Goal: Task Accomplishment & Management: Manage account settings

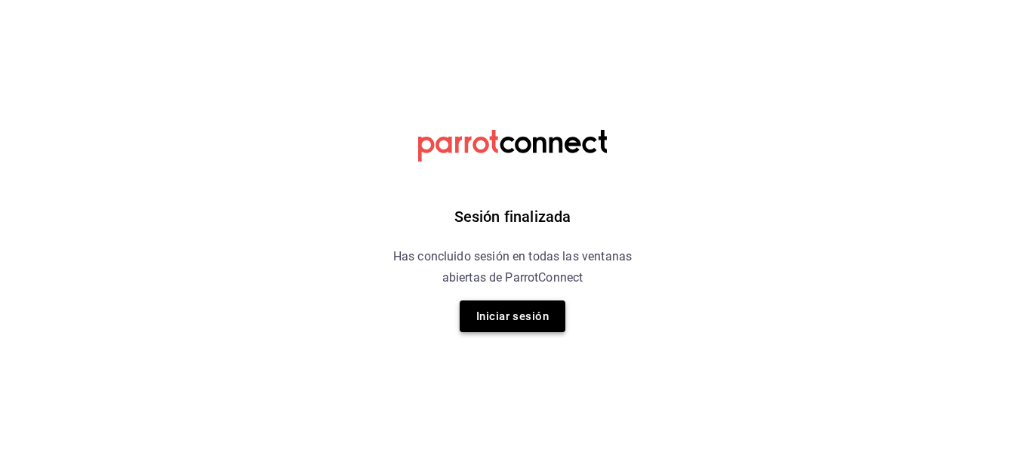
click at [517, 314] on button "Iniciar sesión" at bounding box center [513, 317] width 106 height 32
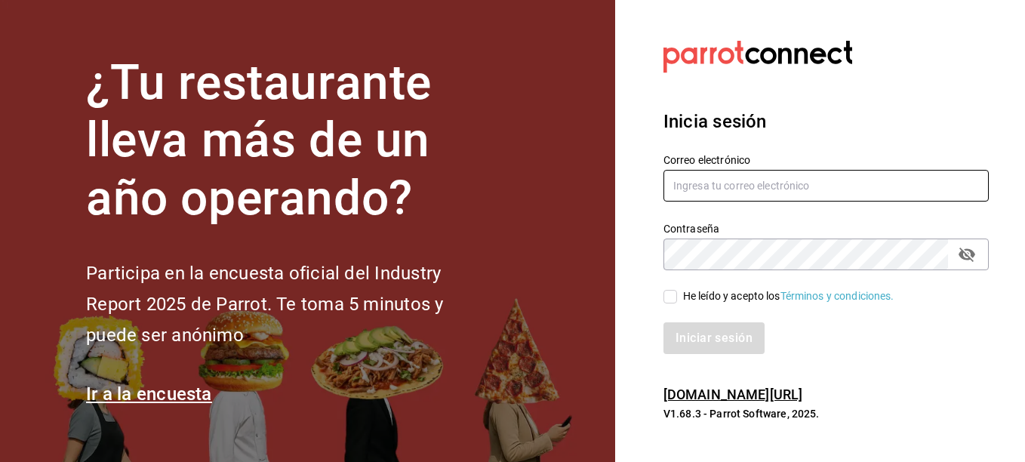
type input "ricardo.diazc96@gmail.com"
click at [678, 294] on span "He leído y acepto los Términos y condiciones." at bounding box center [785, 296] width 217 height 16
click at [677, 294] on input "He leído y acepto los Términos y condiciones." at bounding box center [671, 297] width 14 height 14
checkbox input "true"
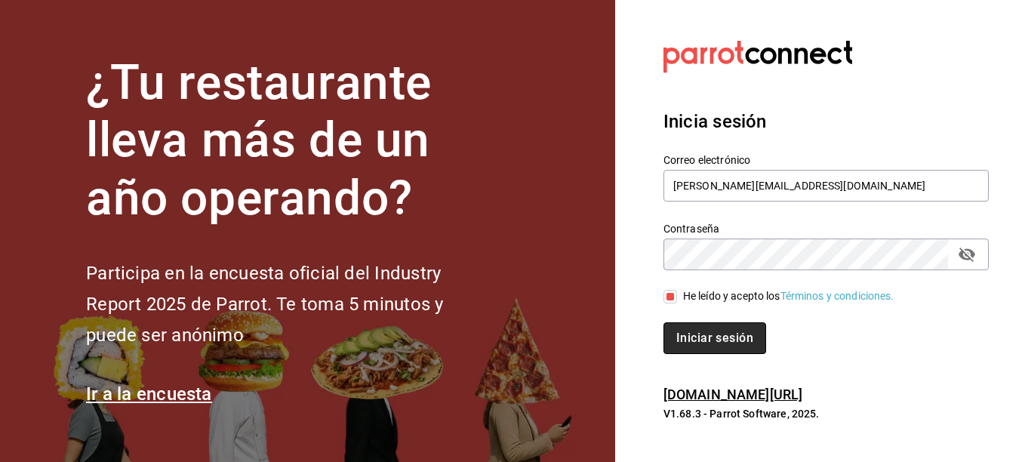
click at [692, 328] on button "Iniciar sesión" at bounding box center [715, 338] width 103 height 32
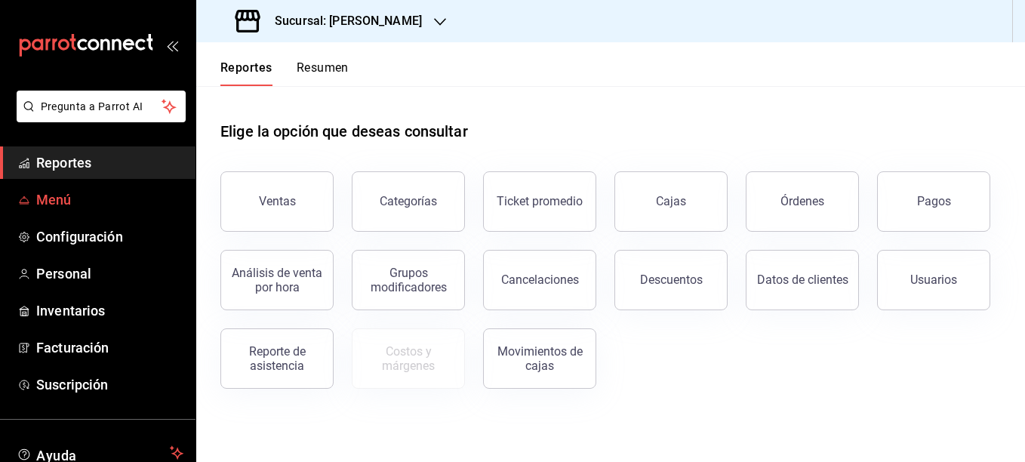
click at [41, 200] on span "Menú" at bounding box center [109, 200] width 147 height 20
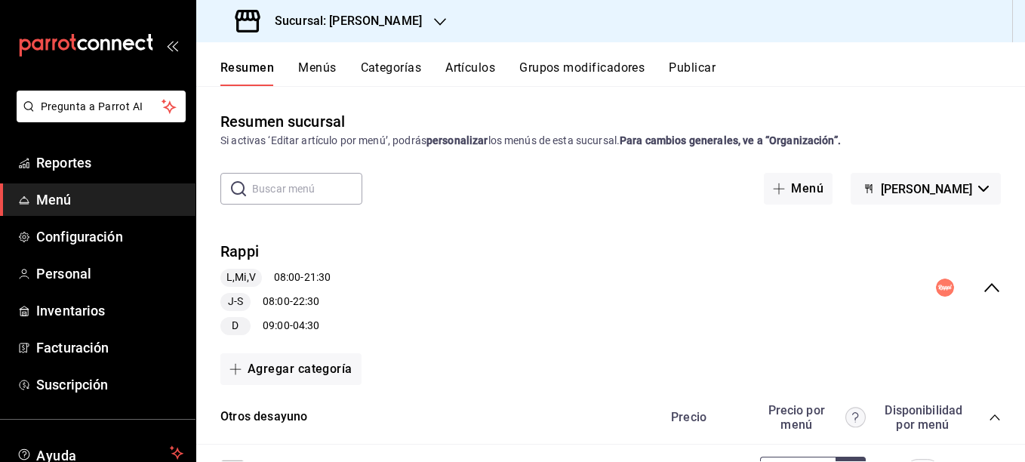
click at [483, 72] on button "Artículos" at bounding box center [471, 73] width 50 height 26
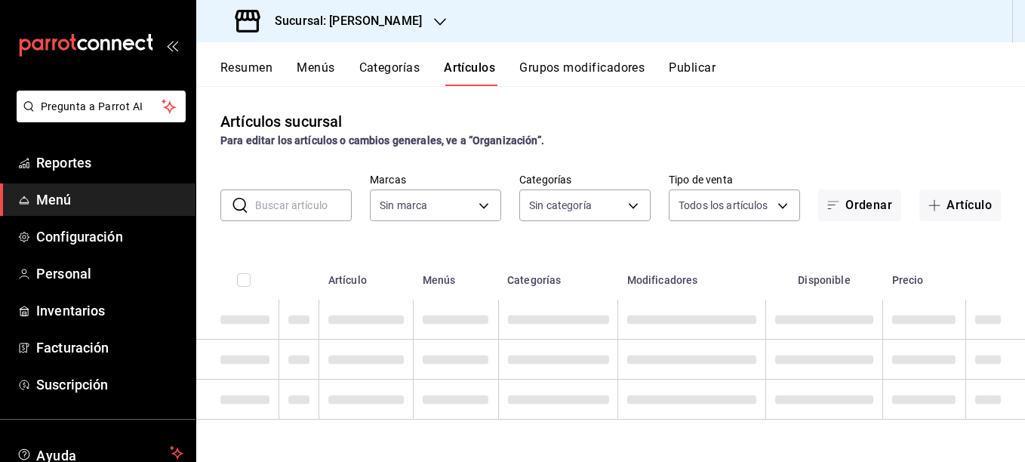
type input "44f78b59-0038-4d3d-9ee4-e329bb343cda"
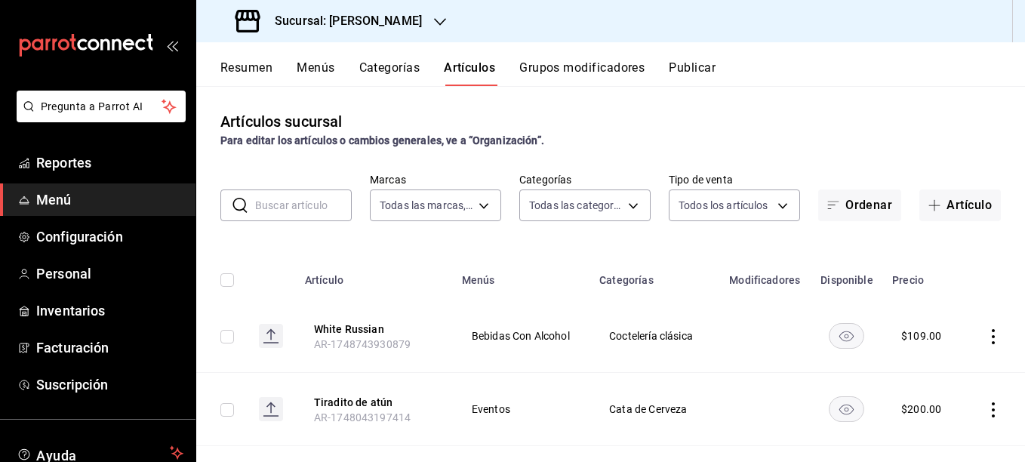
type input "f132dae8-b215-4474-81a5-d6339a603f20,905117b7-96b0-4c4e-89ec-2b4fe488f831,d6416…"
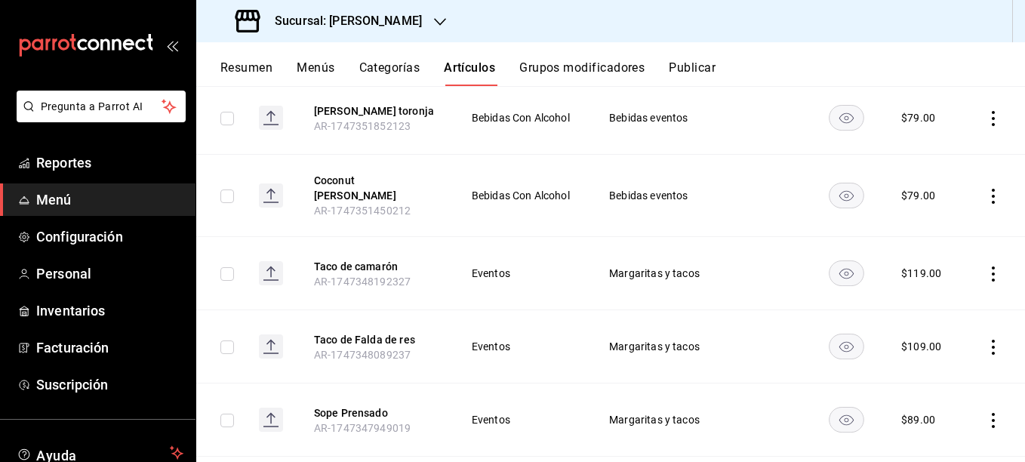
scroll to position [806, 0]
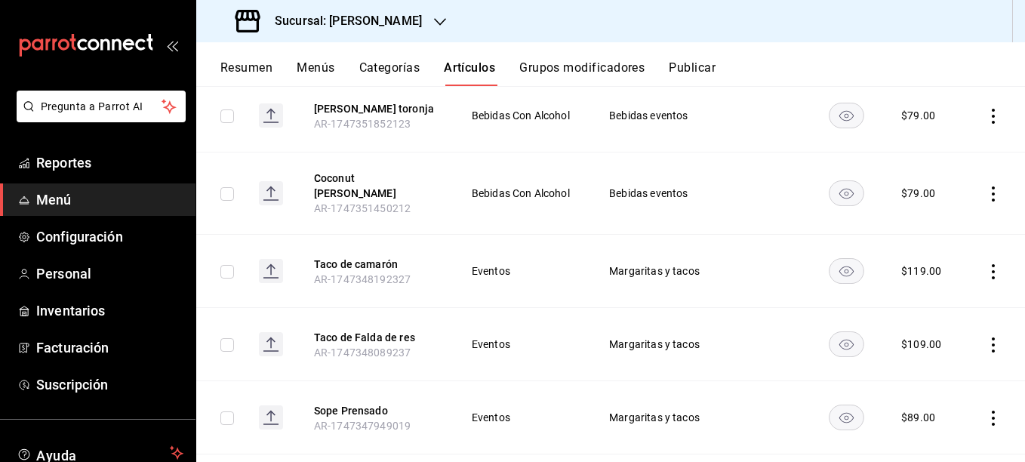
click at [373, 254] on th "Taco de camarón AR-1747348192327" at bounding box center [374, 271] width 157 height 73
click at [371, 257] on button "Taco de camarón" at bounding box center [374, 264] width 121 height 15
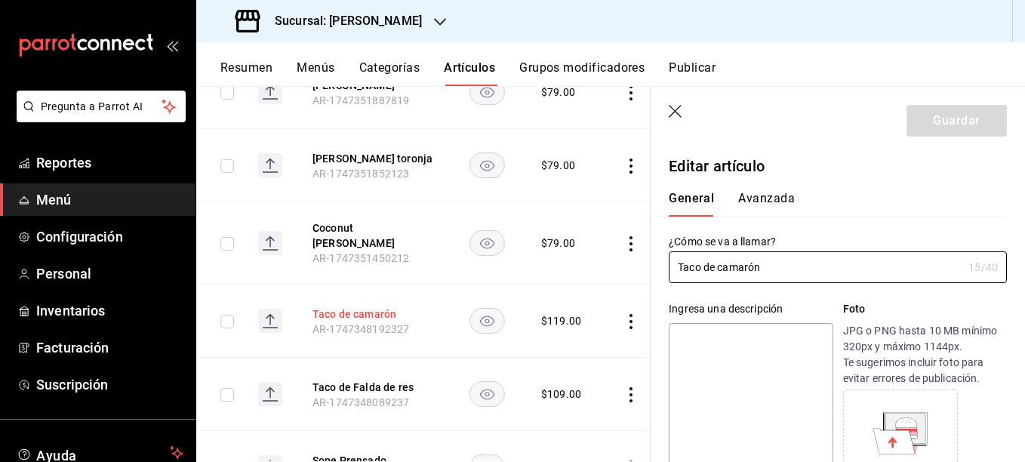
type input "$119.00"
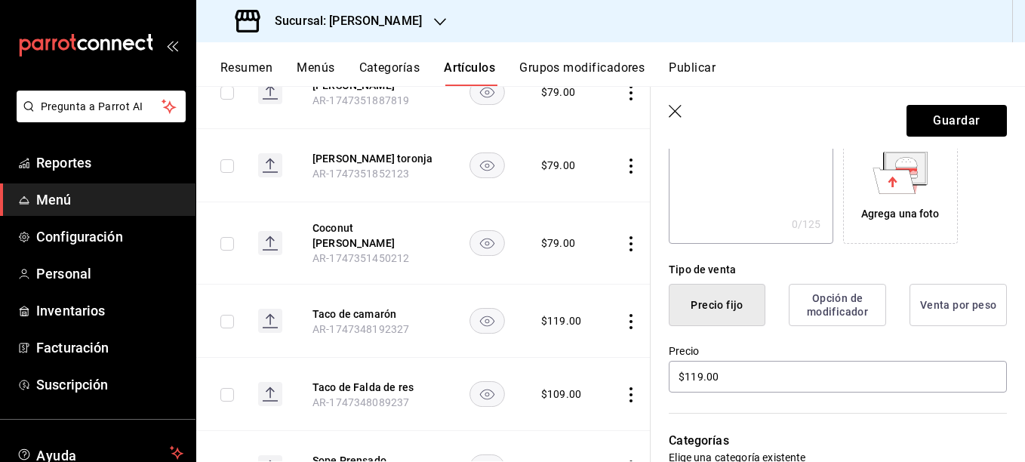
scroll to position [261, 0]
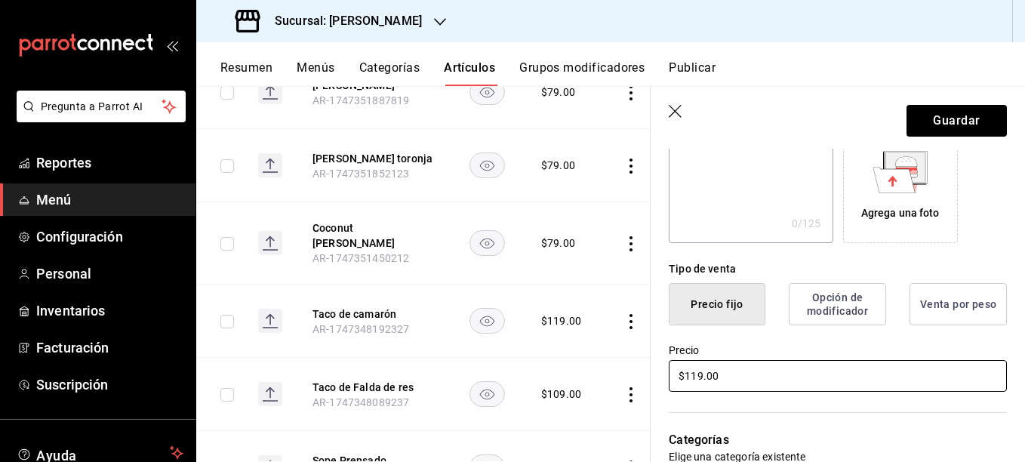
type input "Taco mediterraneo"
click at [700, 369] on input "$119.00" at bounding box center [838, 376] width 338 height 32
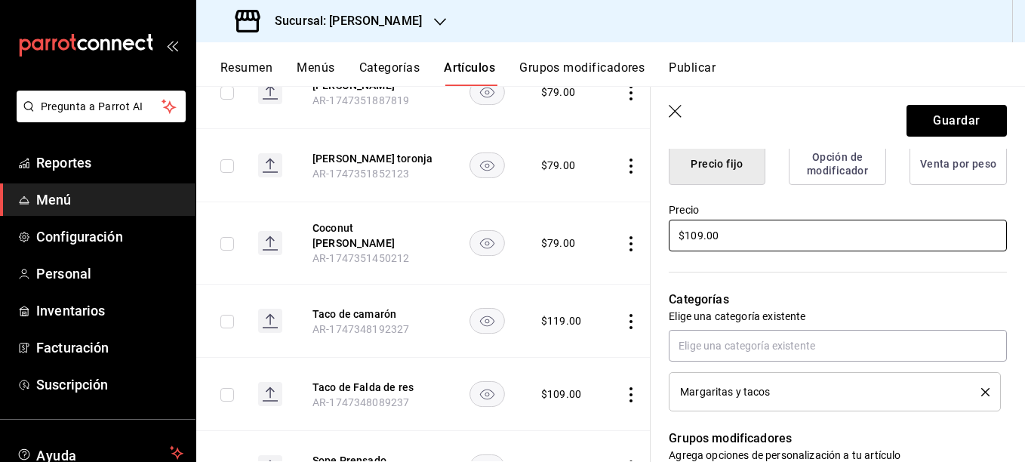
scroll to position [402, 0]
type input "$109.00"
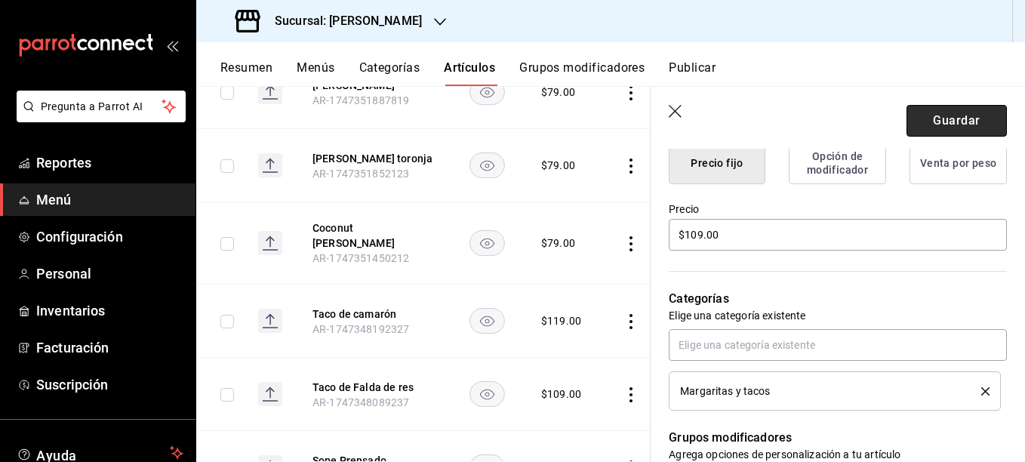
click at [964, 121] on button "Guardar" at bounding box center [957, 121] width 100 height 32
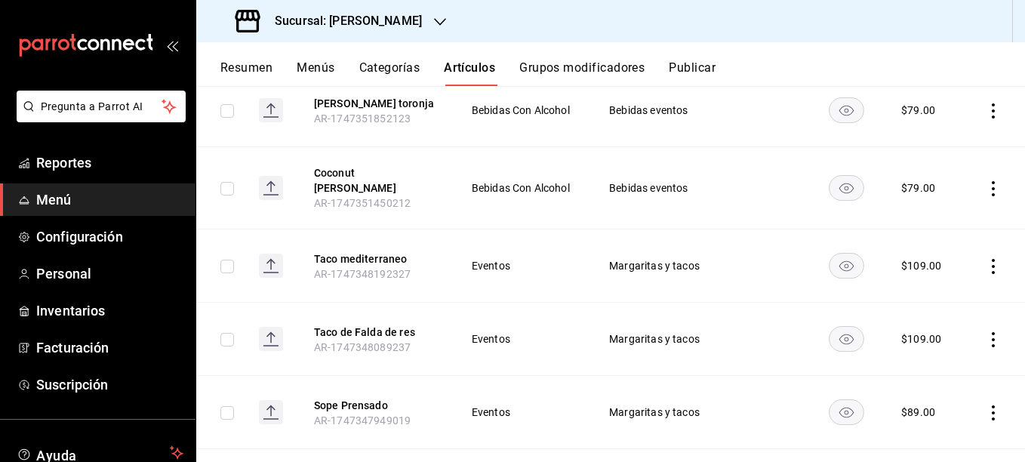
scroll to position [812, 0]
click at [349, 335] on button "Taco de Falda de res" at bounding box center [374, 331] width 121 height 15
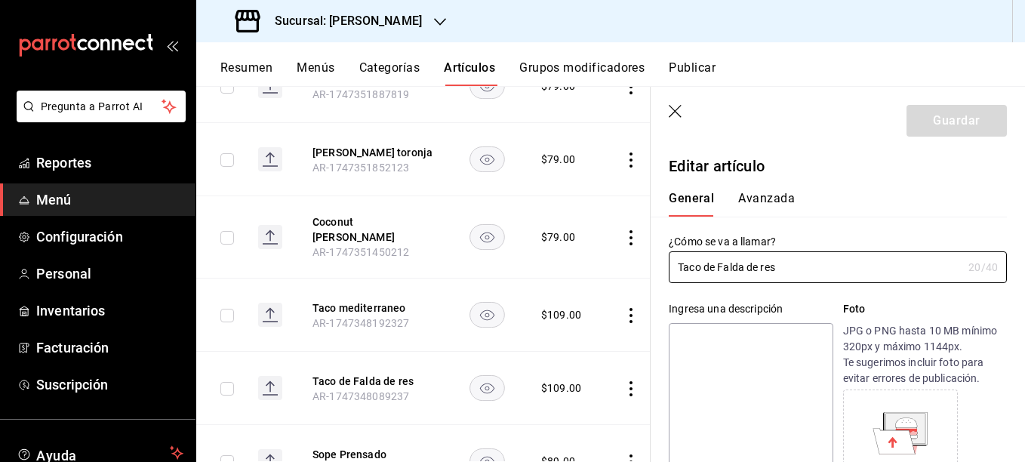
type input "$109.00"
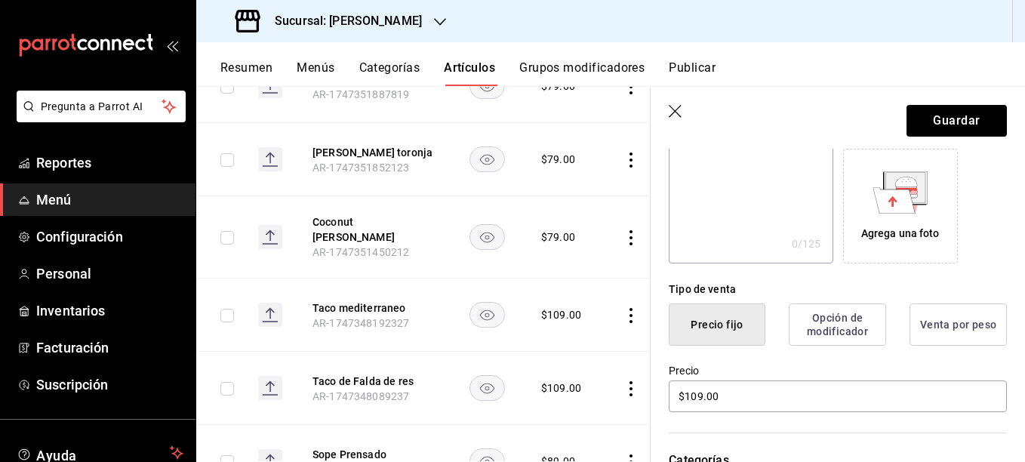
scroll to position [304, 0]
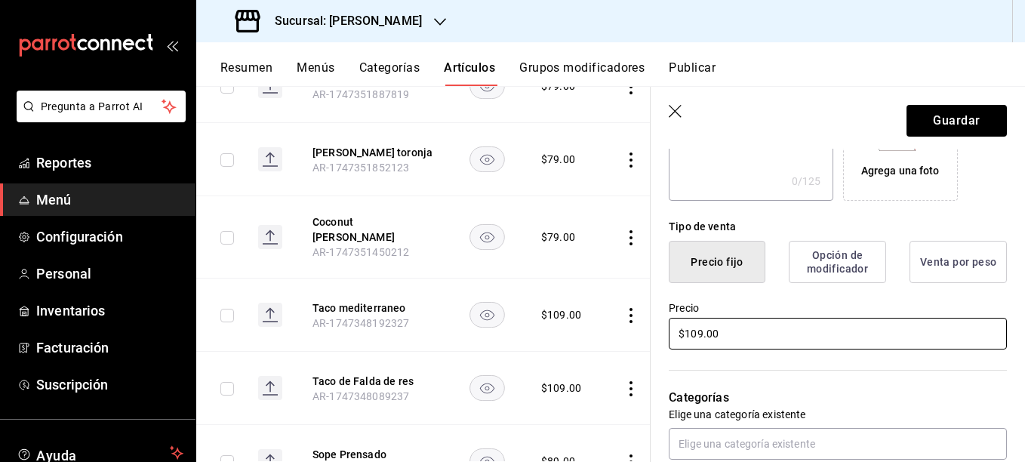
type input "Taco bulgogi"
click at [701, 338] on input "$109.00" at bounding box center [838, 334] width 338 height 32
type input "$119.00"
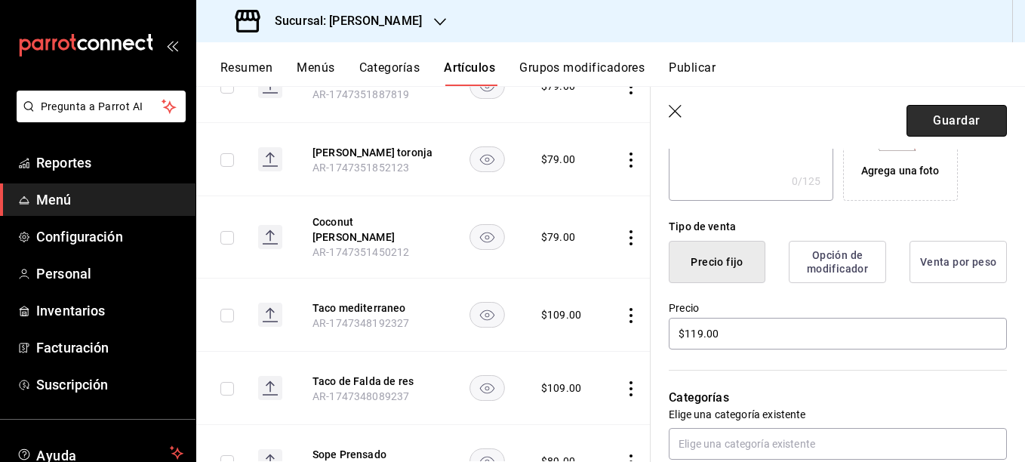
click at [964, 109] on button "Guardar" at bounding box center [957, 121] width 100 height 32
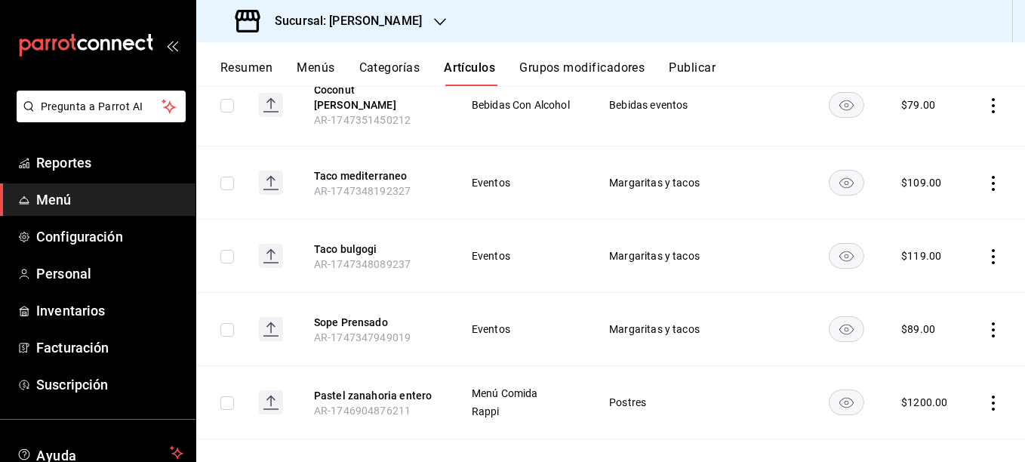
scroll to position [897, 0]
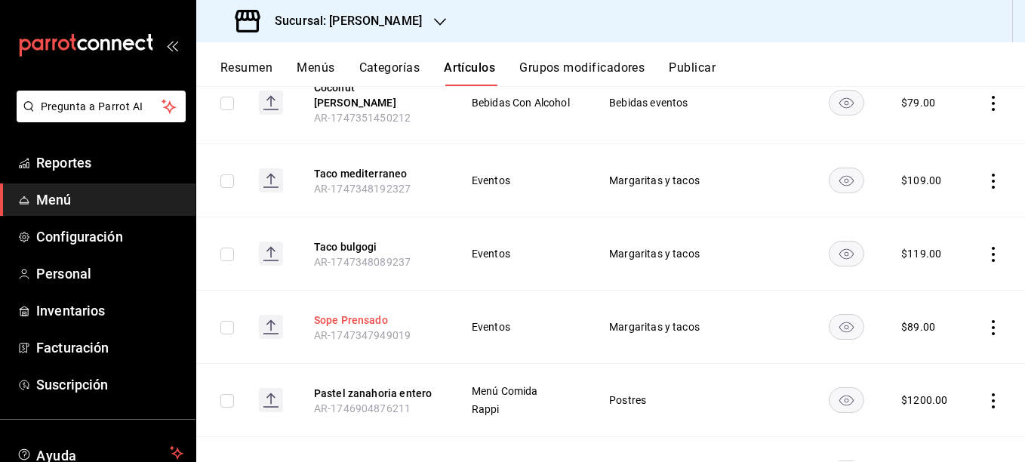
click at [353, 317] on button "Sope Prensado" at bounding box center [374, 320] width 121 height 15
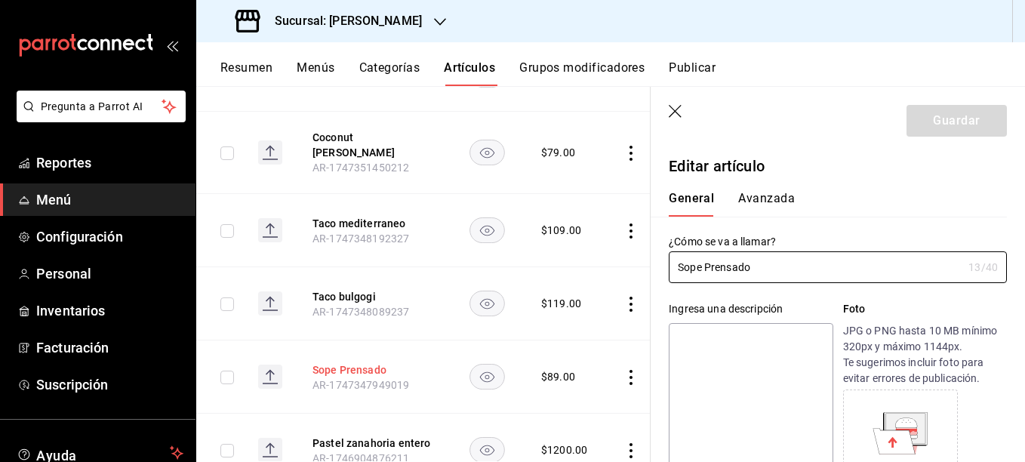
type input "$89.00"
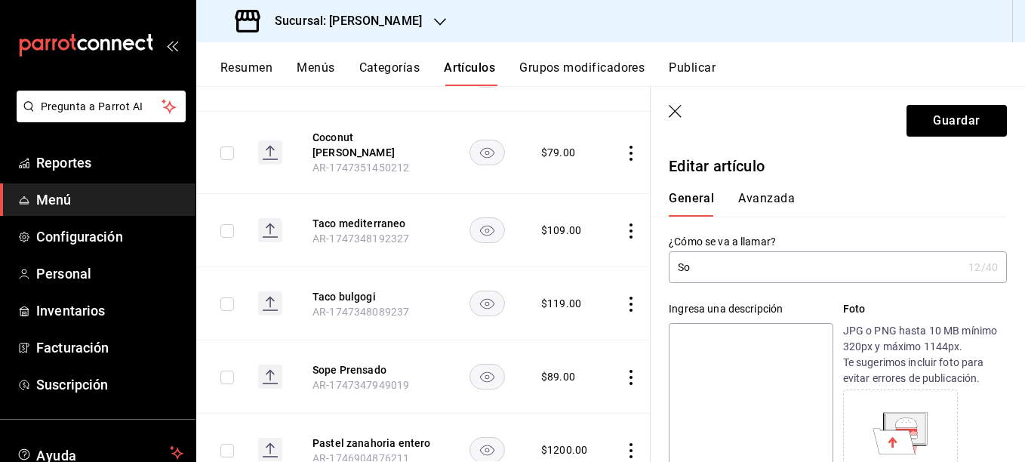
type input "S"
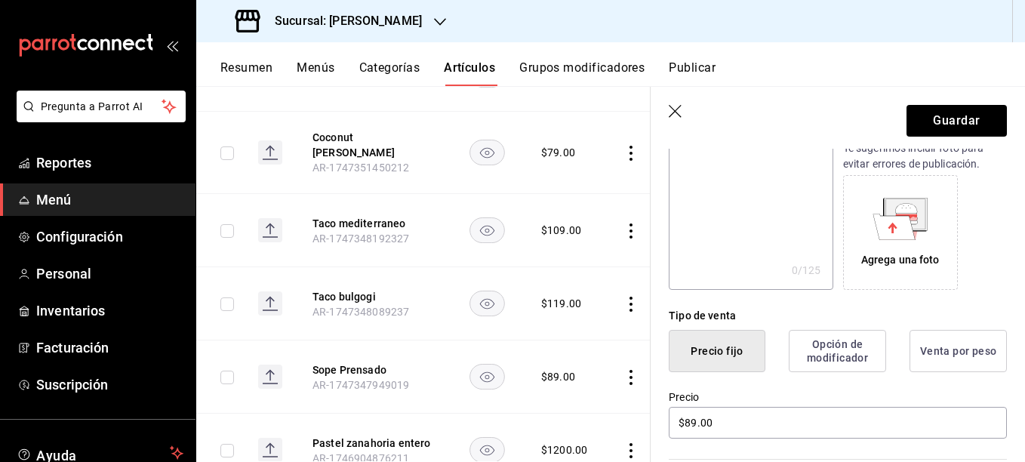
scroll to position [215, 0]
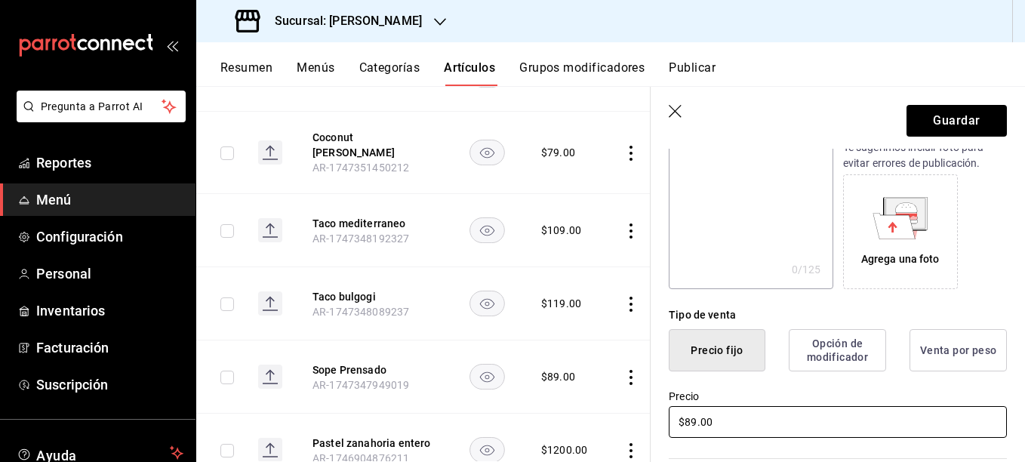
type input "taco de pulpo"
click at [689, 418] on input "$89.00" at bounding box center [838, 422] width 338 height 32
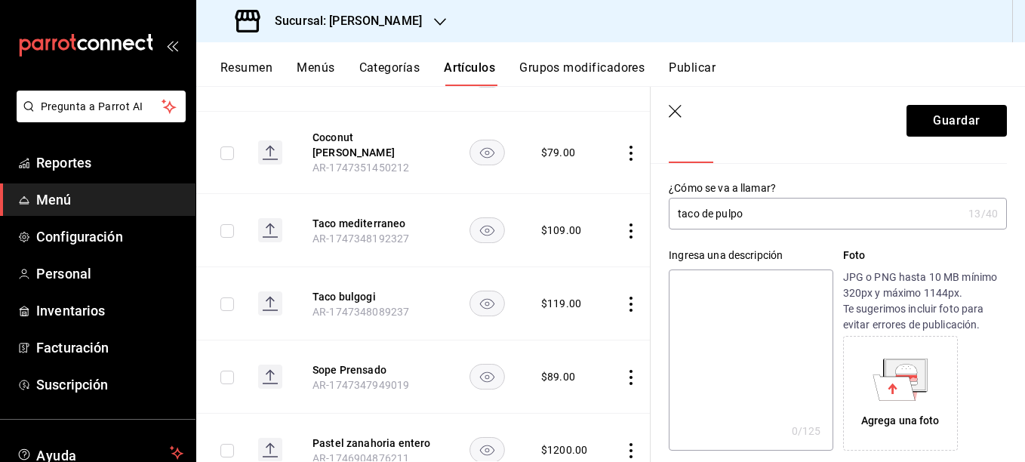
scroll to position [0, 0]
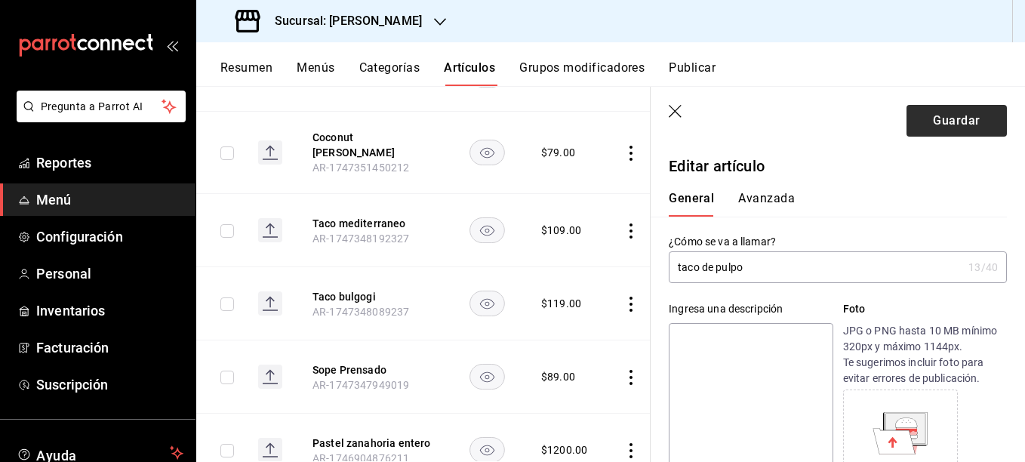
type input "$119.00"
click at [935, 131] on button "Guardar" at bounding box center [957, 121] width 100 height 32
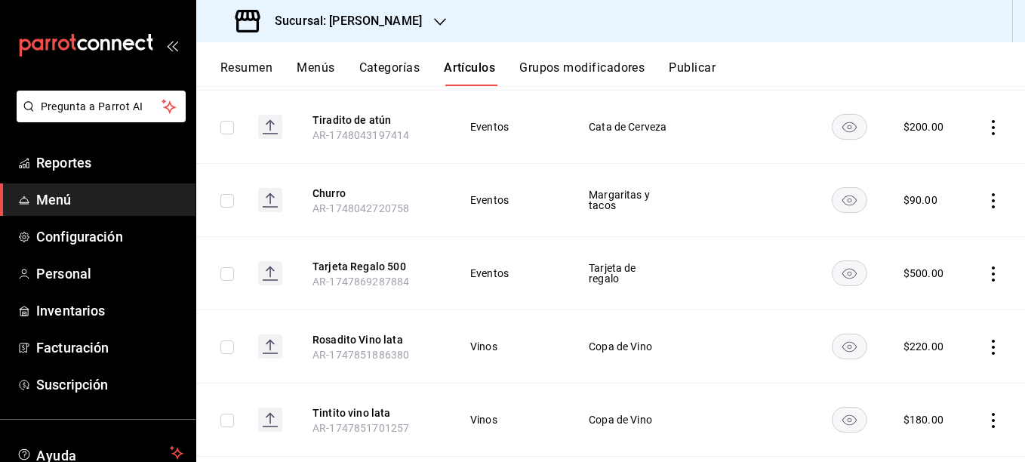
scroll to position [283, 0]
click at [348, 191] on button "Churro" at bounding box center [373, 192] width 121 height 15
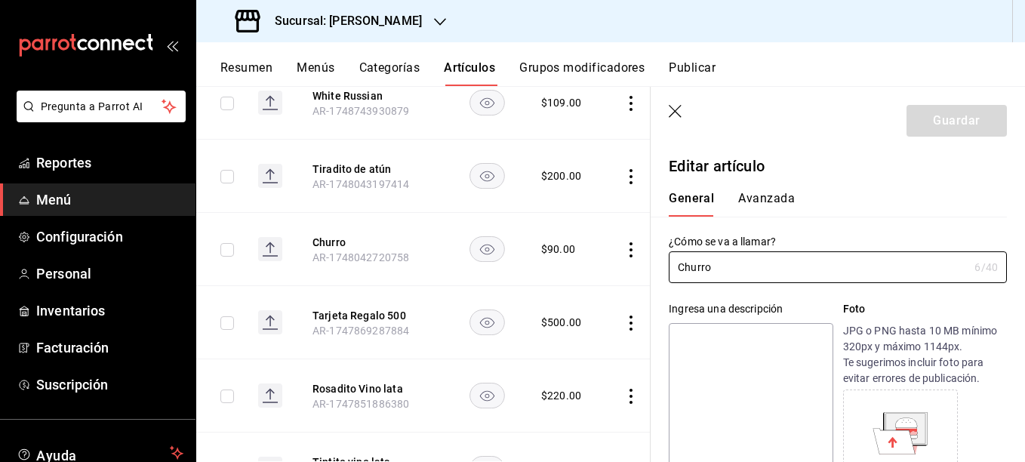
type input "$90.00"
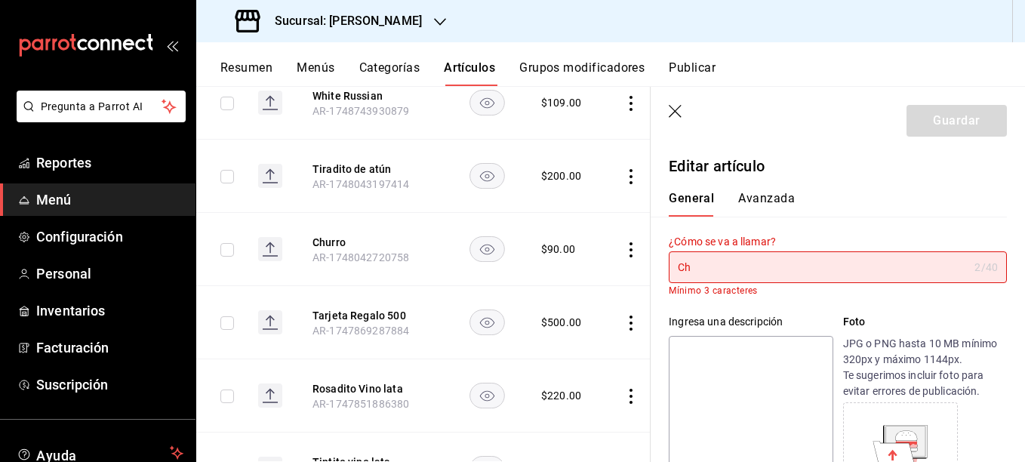
type input "C"
type input "p"
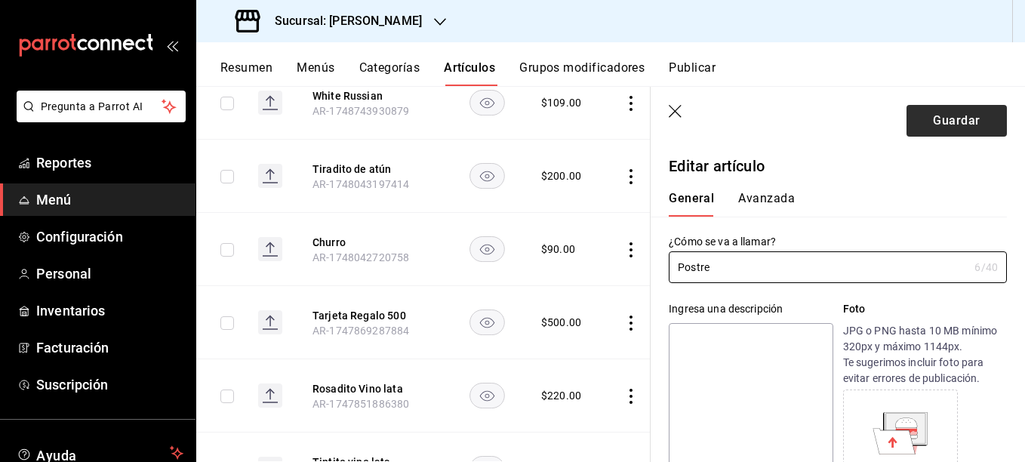
type input "Postre"
click at [938, 117] on button "Guardar" at bounding box center [957, 121] width 100 height 32
